Goal: Submit feedback/report problem: Submit feedback/report problem

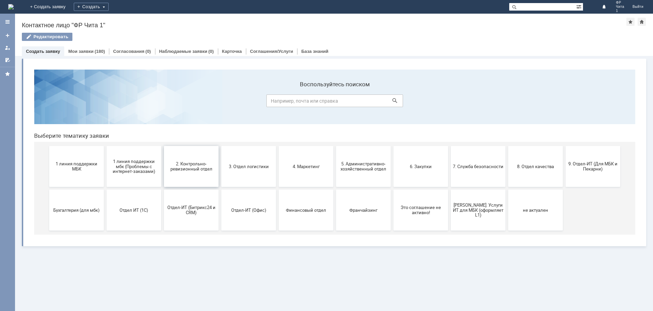
click at [199, 174] on button "2. Контрольно-ревизионный отдел" at bounding box center [191, 166] width 55 height 41
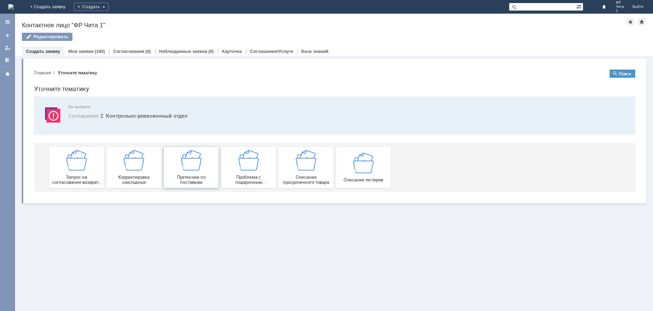
click at [201, 168] on img at bounding box center [191, 160] width 20 height 20
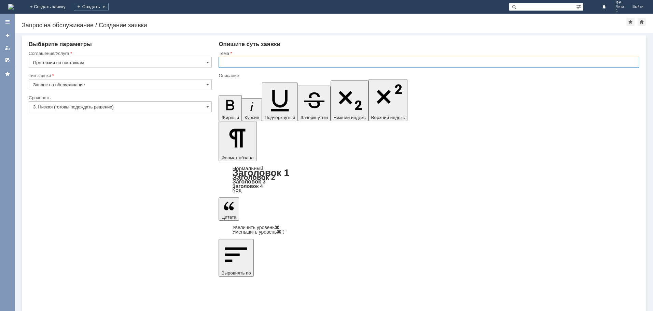
click at [244, 63] on input "text" at bounding box center [428, 62] width 421 height 11
type input "претензия по поставке"
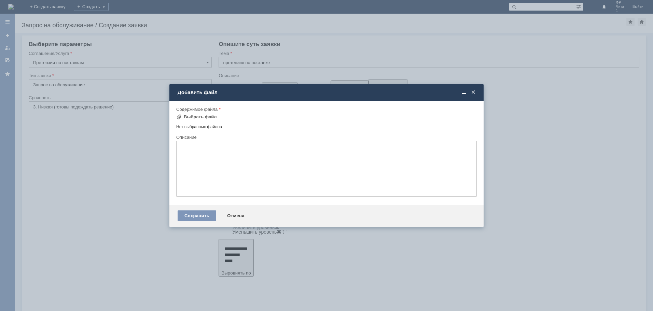
drag, startPoint x: 474, startPoint y: 93, endPoint x: 247, endPoint y: 6, distance: 242.6
click at [474, 93] on span at bounding box center [473, 92] width 7 height 6
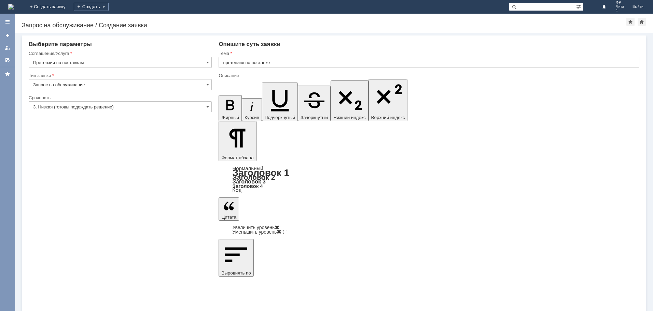
drag, startPoint x: 422, startPoint y: 2394, endPoint x: 329, endPoint y: 2395, distance: 92.5
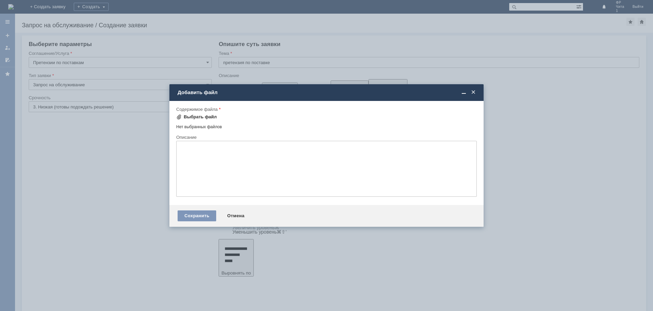
click at [197, 115] on div "Выбрать файл" at bounding box center [200, 116] width 33 height 5
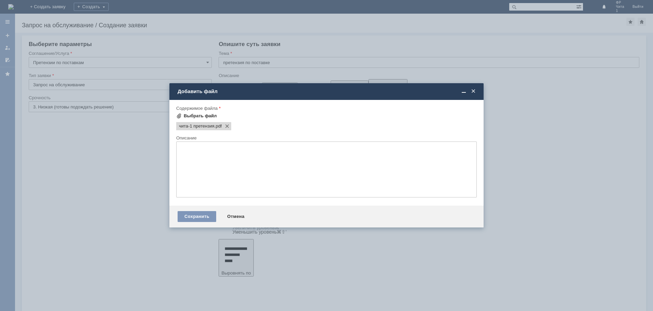
click at [203, 114] on div "Выбрать файл" at bounding box center [200, 115] width 33 height 5
click at [206, 117] on div "Выбрать файл" at bounding box center [200, 115] width 33 height 5
click at [204, 116] on div "Выбрать файл" at bounding box center [200, 115] width 33 height 5
click at [200, 117] on div "Выбрать файл" at bounding box center [200, 115] width 33 height 5
click at [193, 220] on div "Сохранить" at bounding box center [197, 216] width 39 height 11
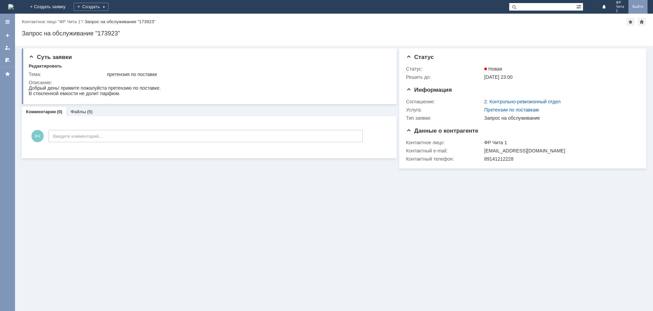
click at [635, 8] on link "Выйти" at bounding box center [637, 7] width 19 height 14
